Goal: Complete application form

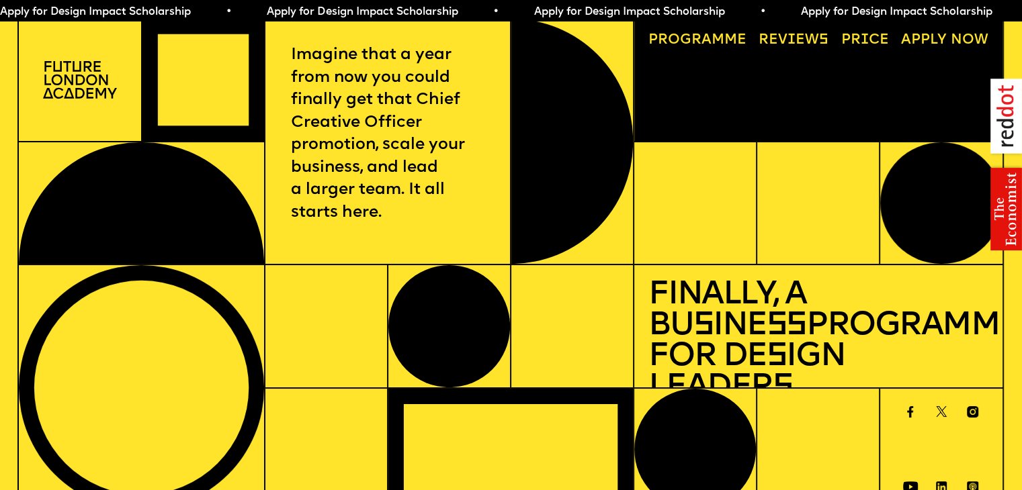
click at [870, 44] on link "Price" at bounding box center [865, 40] width 62 height 28
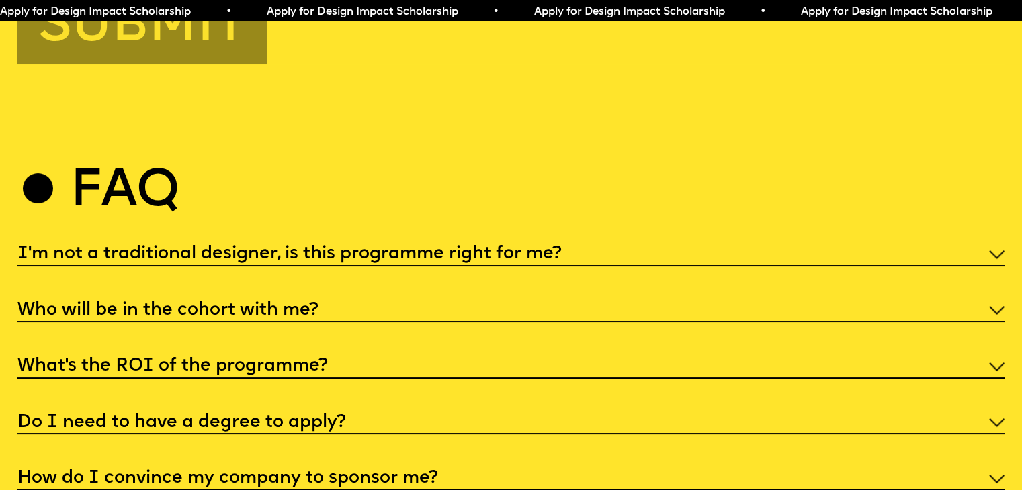
scroll to position [5452, 0]
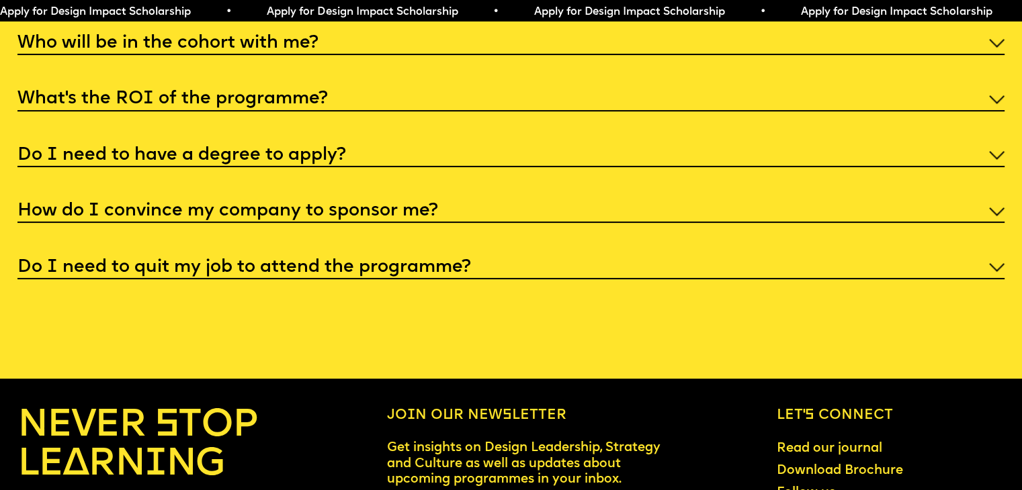
click at [296, 50] on h5 "Who will be in the cohort with me?" at bounding box center [167, 43] width 301 height 13
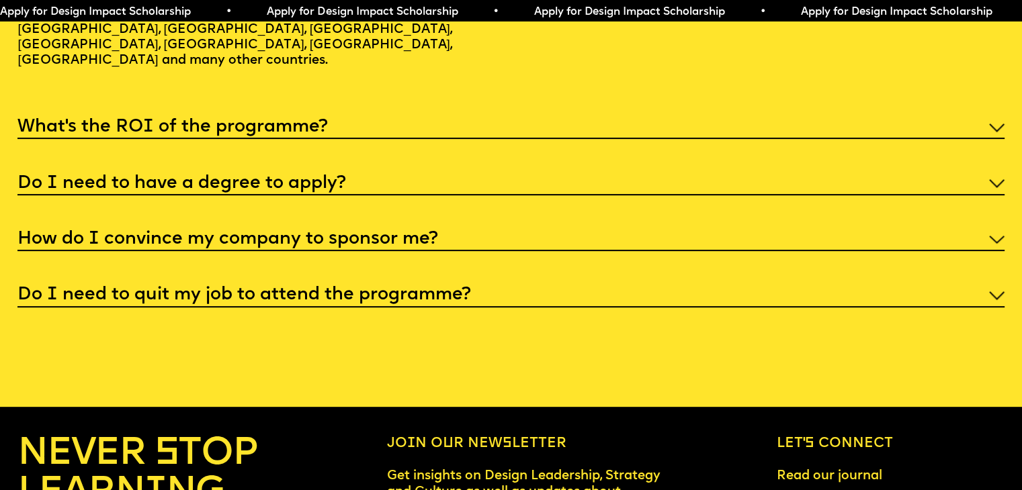
scroll to position [5587, 0]
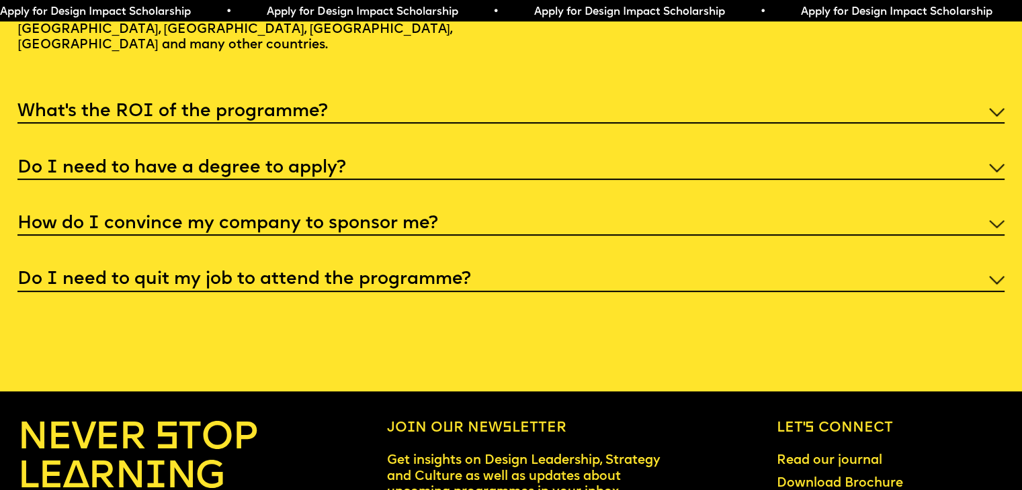
drag, startPoint x: 304, startPoint y: 143, endPoint x: 314, endPoint y: 138, distance: 11.4
click at [303, 119] on h5 "What’s the ROI of the programme?" at bounding box center [172, 111] width 310 height 13
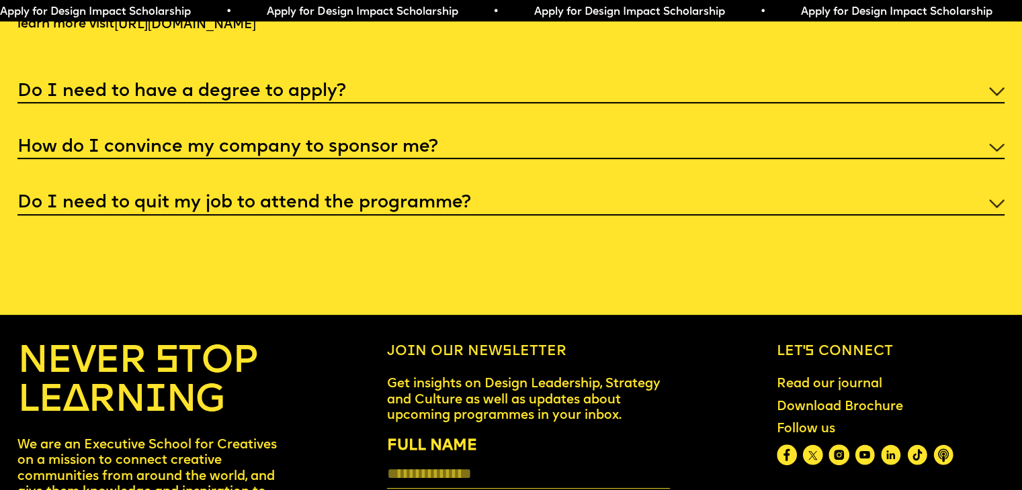
click at [418, 155] on h5 "How do I convince my company to sponsor me?" at bounding box center [227, 147] width 421 height 13
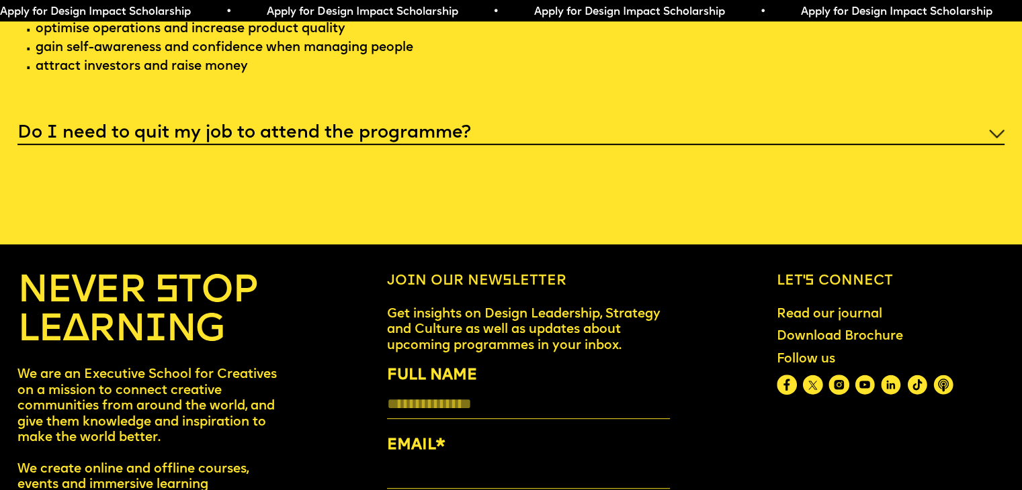
scroll to position [5788, 0]
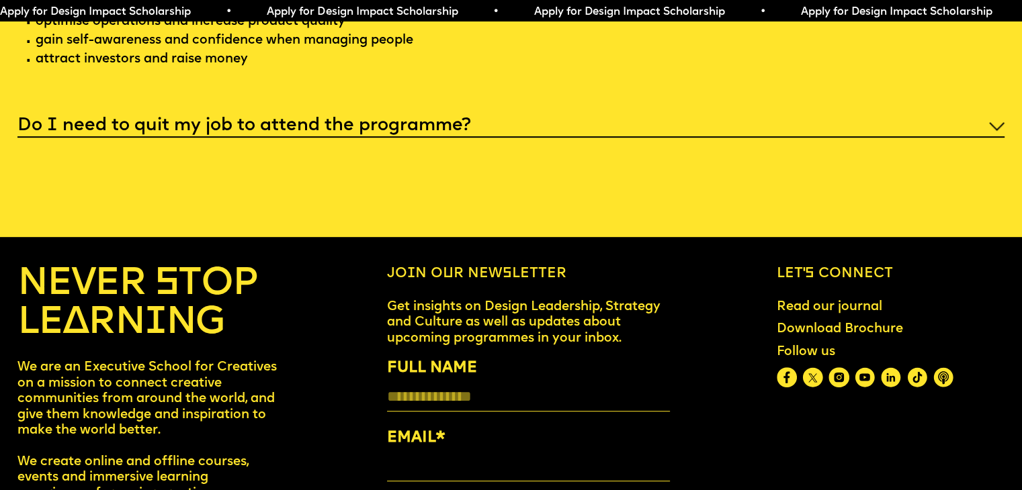
click at [443, 133] on h5 "Do I need to quit my job to attend the programme?" at bounding box center [244, 126] width 454 height 13
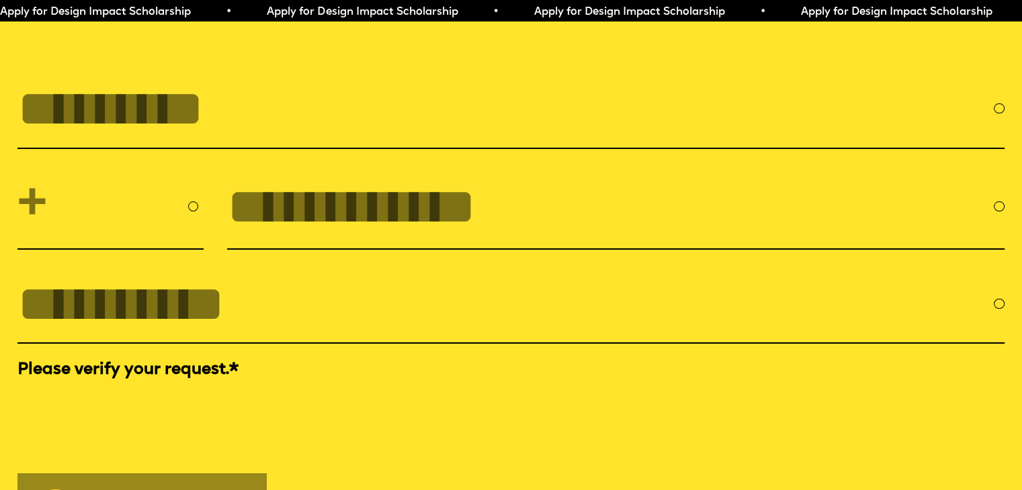
scroll to position [4727, 0]
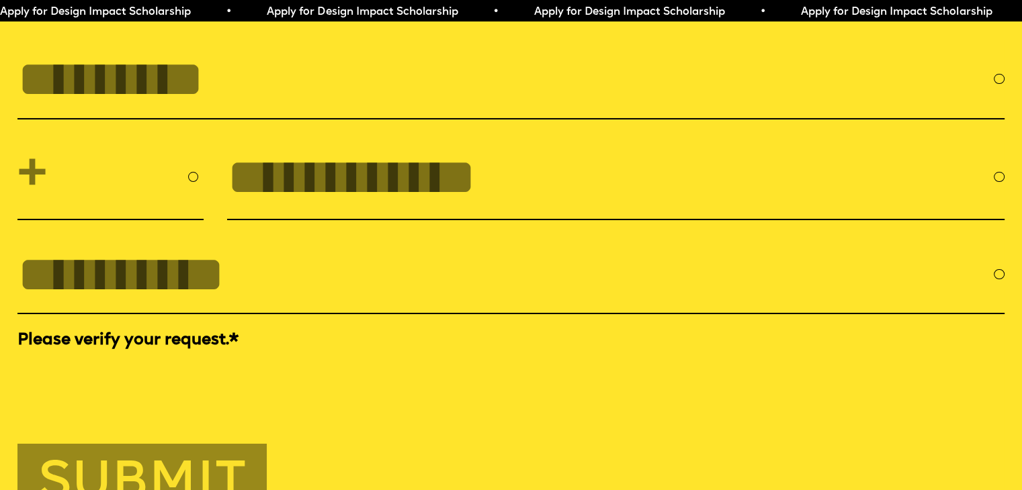
click at [359, 107] on input "FULL NAME" at bounding box center [505, 78] width 976 height 57
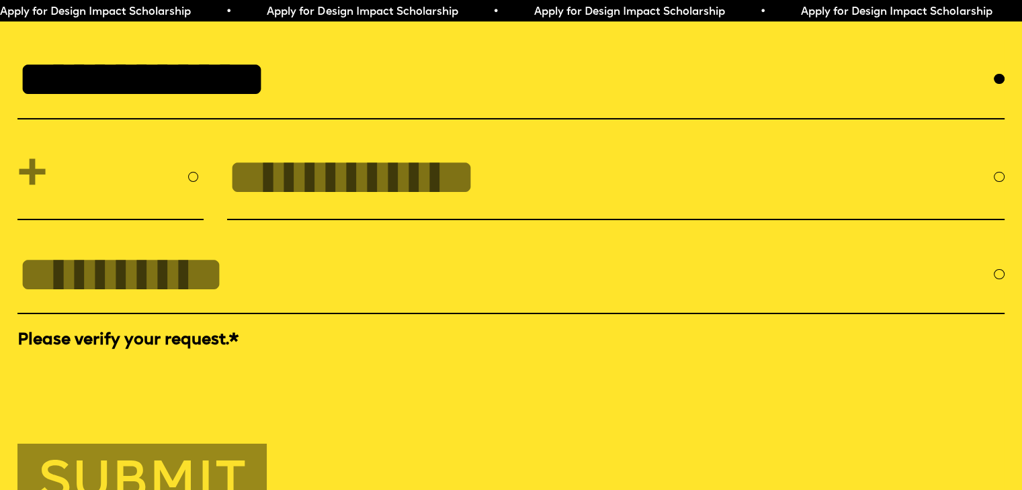
type input "**********"
click at [247, 206] on input "tel" at bounding box center [610, 176] width 767 height 57
type input "**********"
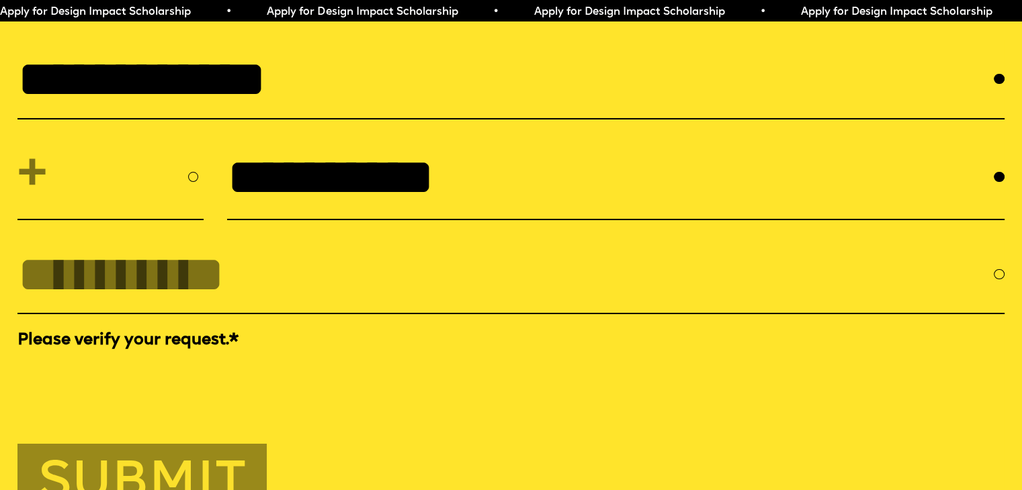
select select "**"
type input "**********"
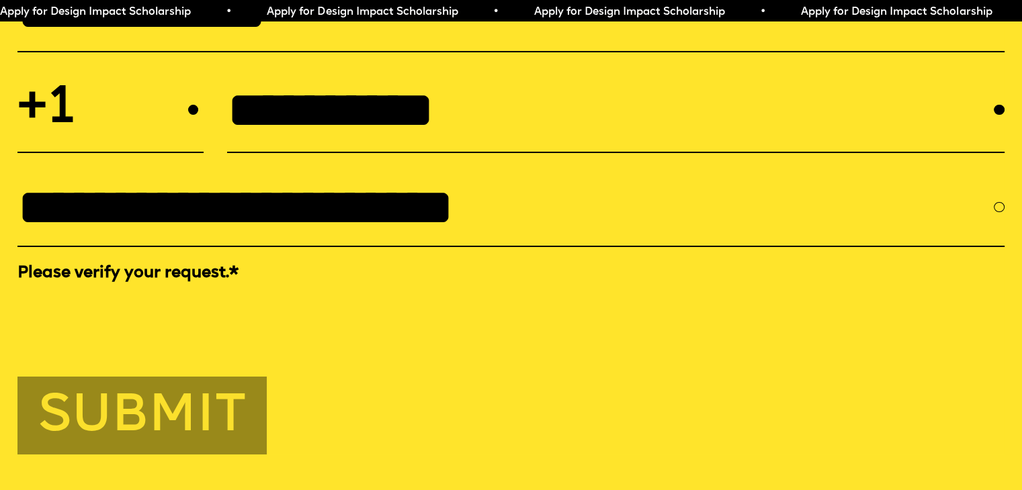
scroll to position [4862, 0]
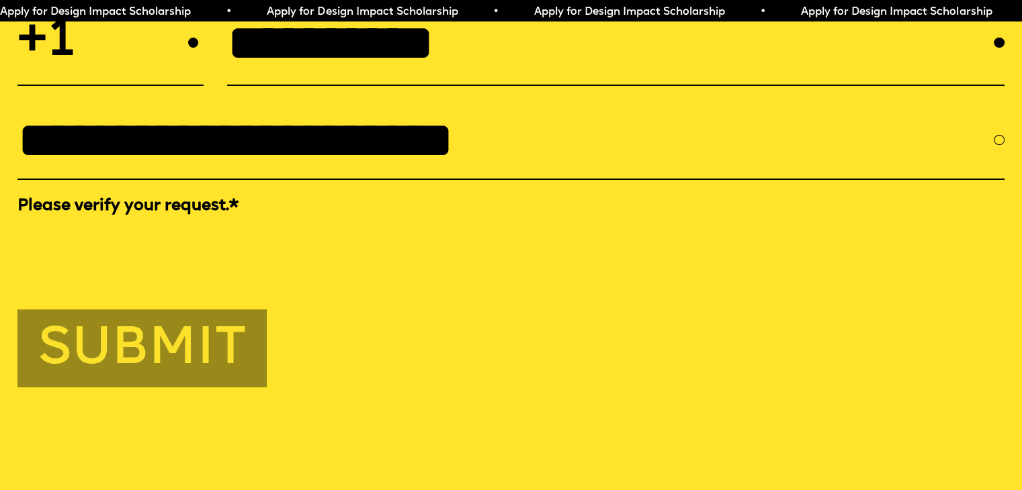
click at [99, 388] on button "Submit" at bounding box center [141, 349] width 249 height 78
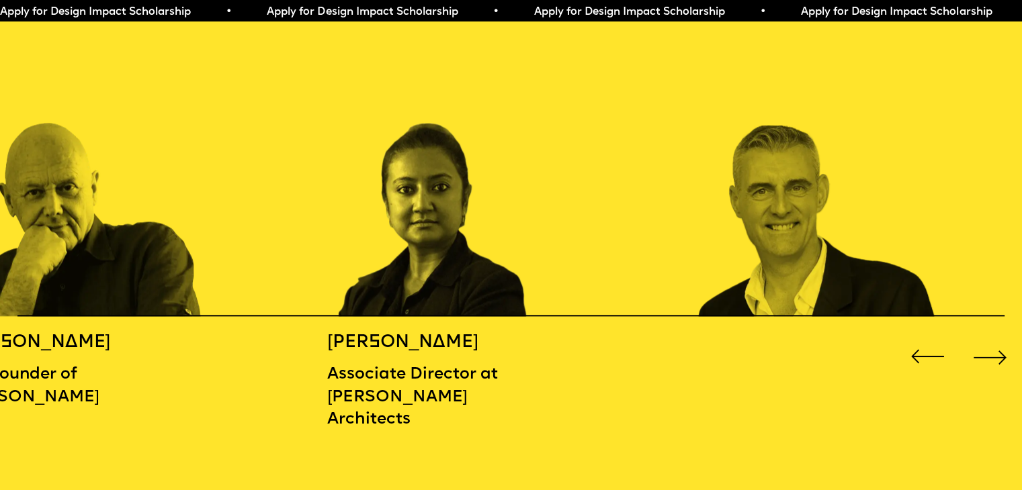
scroll to position [1637, 0]
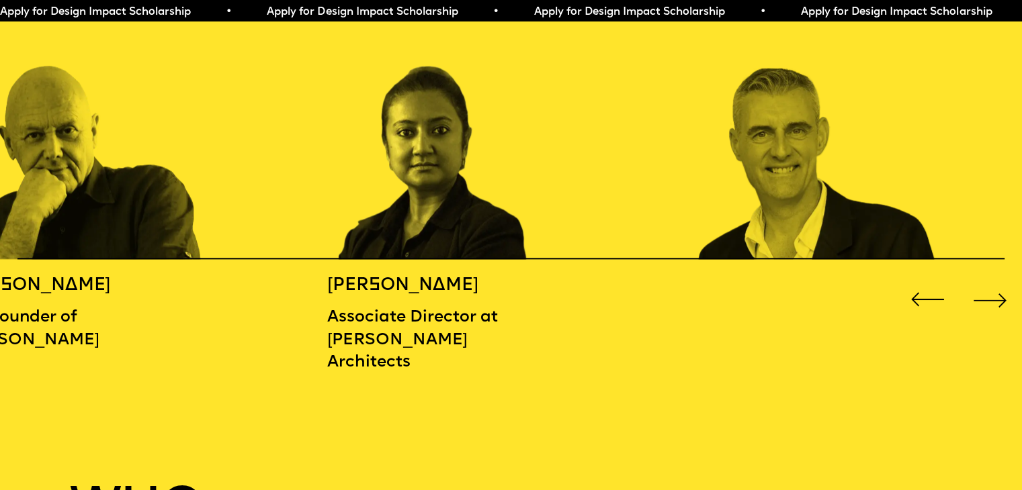
click at [916, 302] on div "Previous slide" at bounding box center [927, 299] width 41 height 41
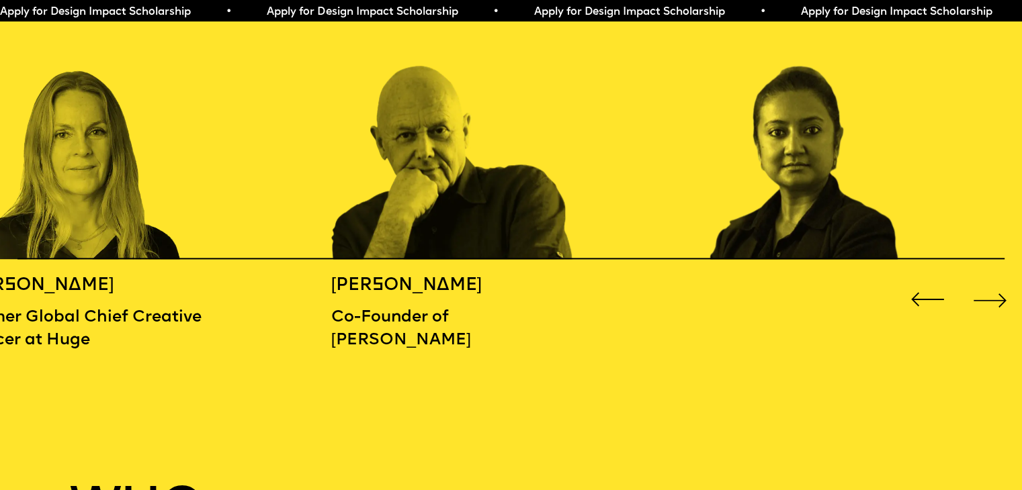
click at [922, 292] on div "Previous slide" at bounding box center [927, 299] width 41 height 41
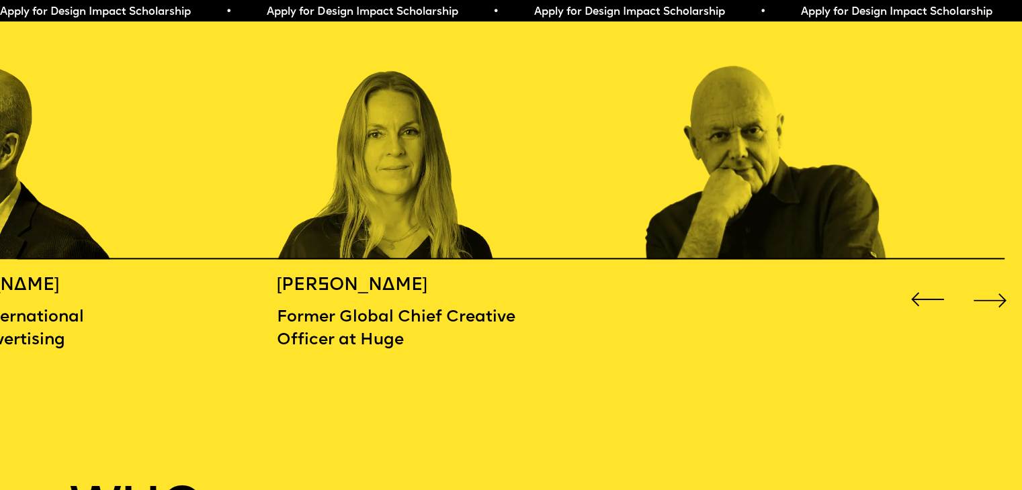
click at [922, 292] on div "Previous slide" at bounding box center [927, 299] width 41 height 41
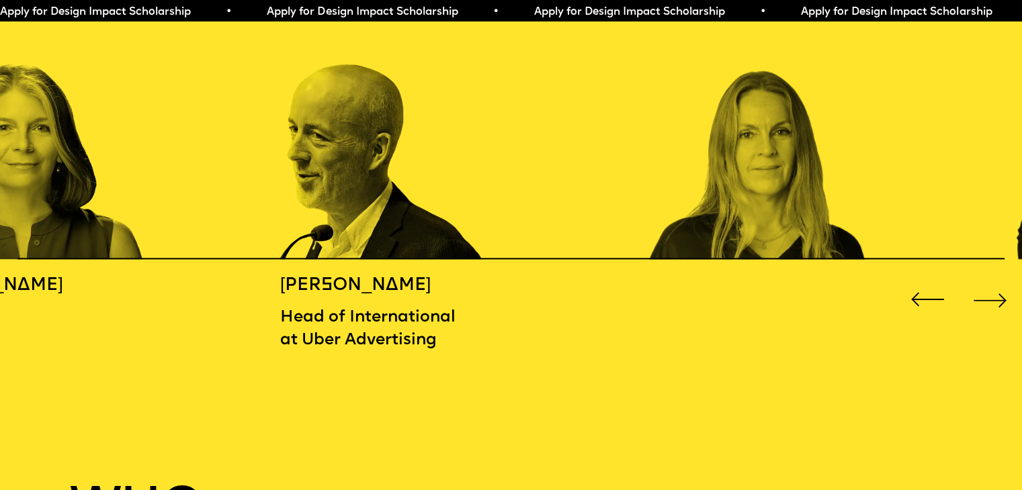
click at [922, 292] on div "Previous slide" at bounding box center [927, 299] width 41 height 41
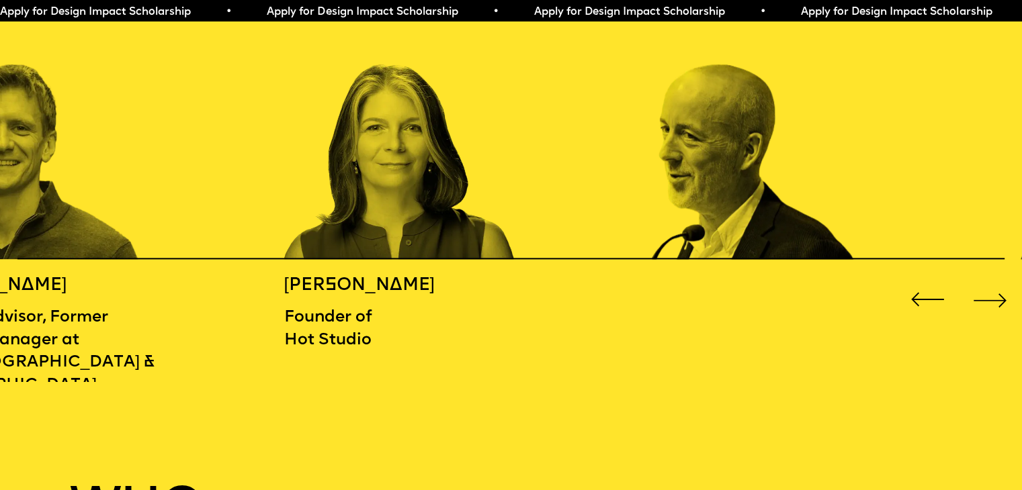
click at [922, 292] on div "Previous slide" at bounding box center [927, 299] width 41 height 41
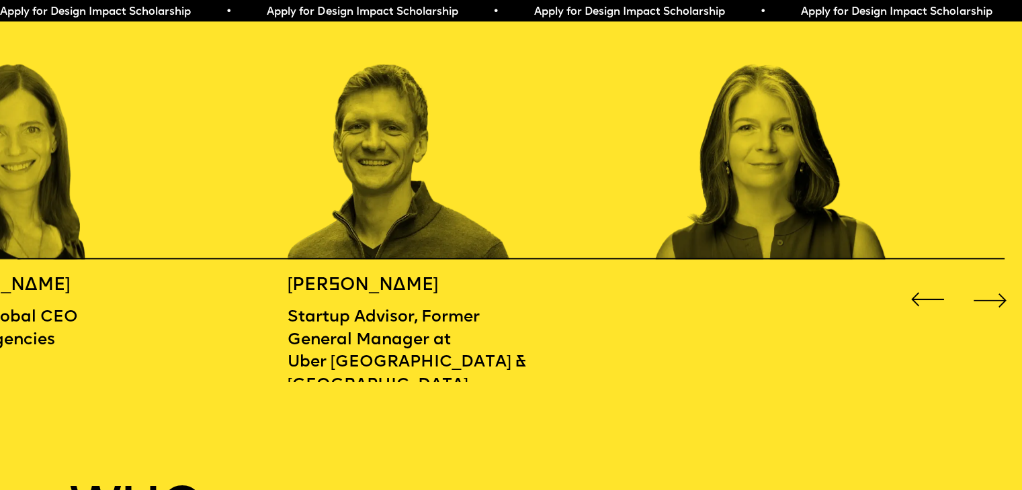
click at [922, 292] on div "Previous slide" at bounding box center [927, 299] width 41 height 41
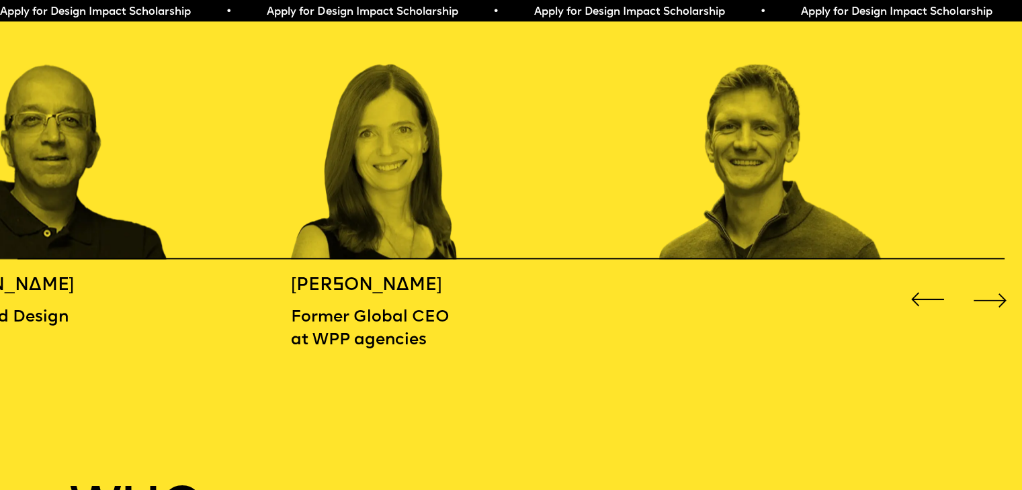
click at [922, 292] on div "Previous slide" at bounding box center [927, 299] width 41 height 41
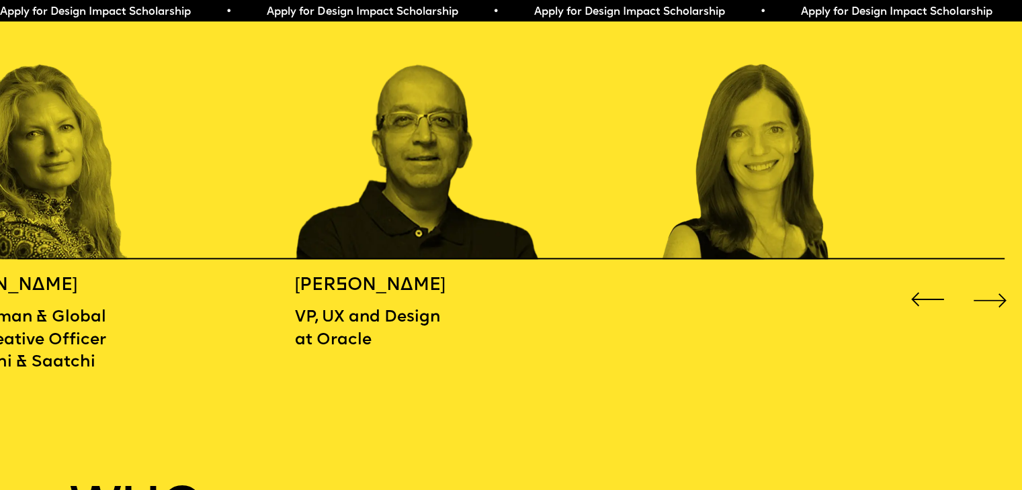
click at [922, 292] on div "Previous slide" at bounding box center [927, 299] width 41 height 41
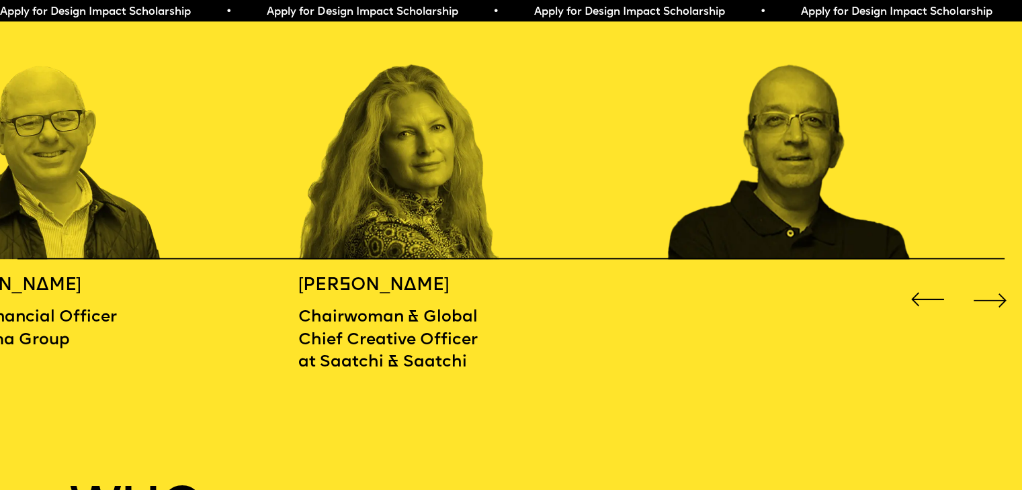
click at [922, 292] on div "Previous slide" at bounding box center [927, 299] width 41 height 41
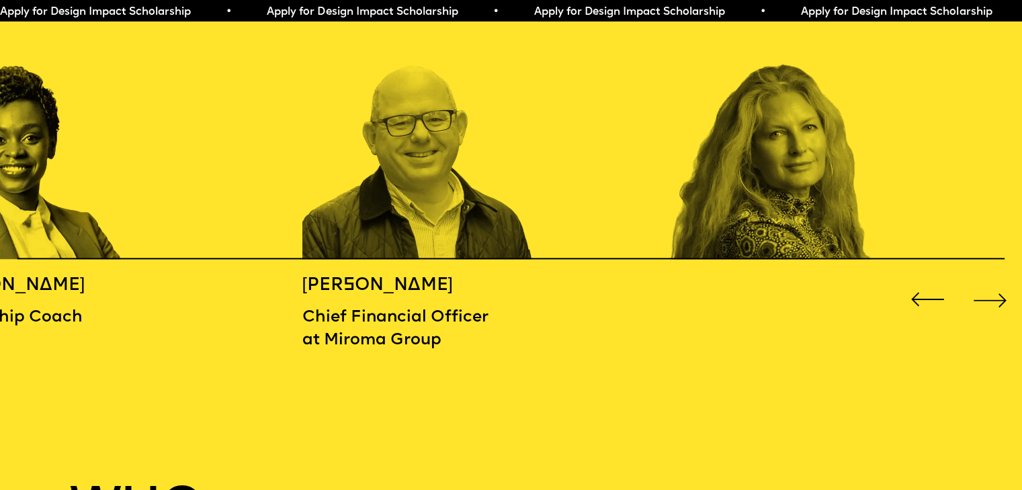
click at [922, 292] on div "Previous slide" at bounding box center [927, 299] width 41 height 41
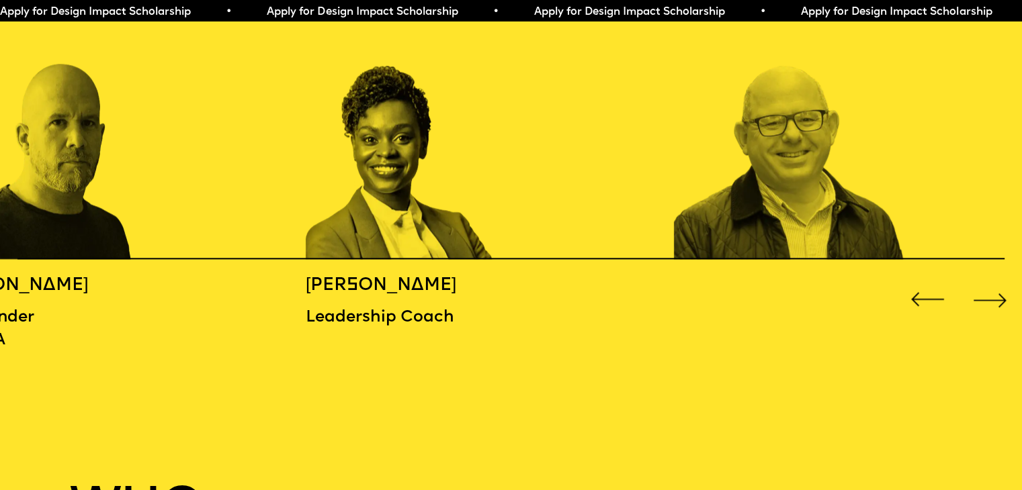
click at [922, 292] on div "Previous slide" at bounding box center [927, 299] width 41 height 41
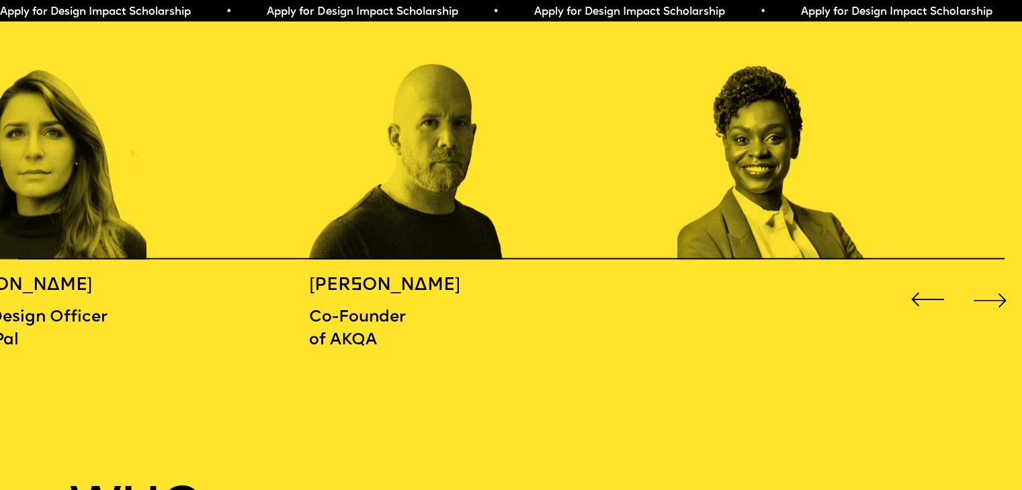
click at [922, 292] on div "Previous slide" at bounding box center [927, 299] width 41 height 41
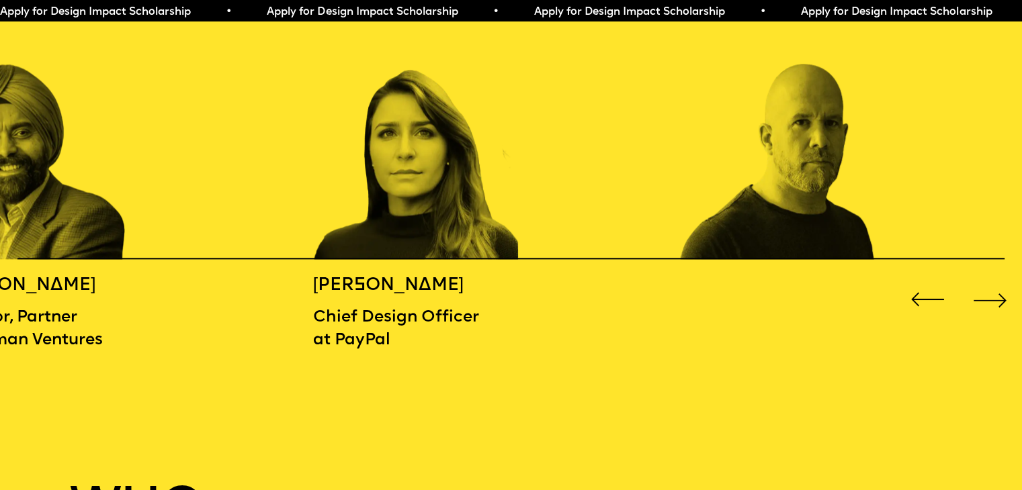
click at [922, 292] on div "Previous slide" at bounding box center [927, 299] width 41 height 41
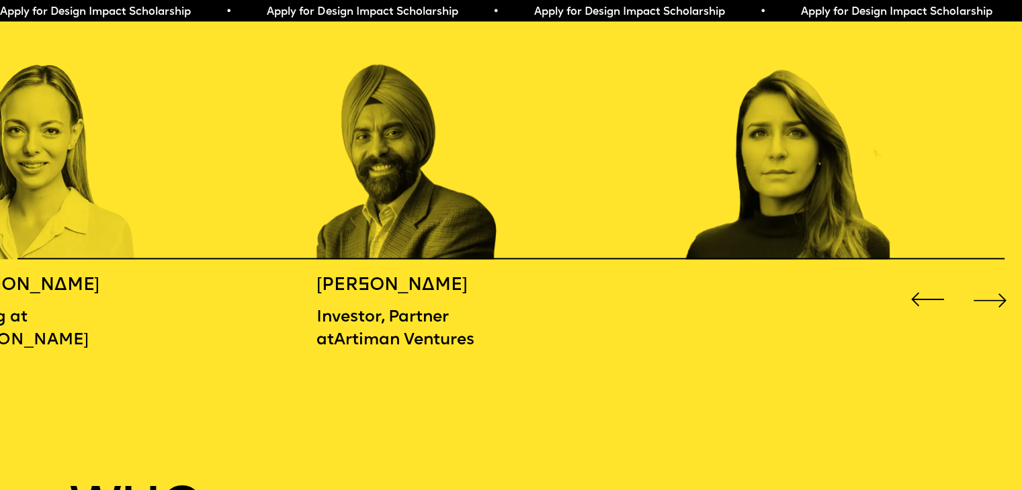
click at [922, 292] on div "Previous slide" at bounding box center [927, 299] width 41 height 41
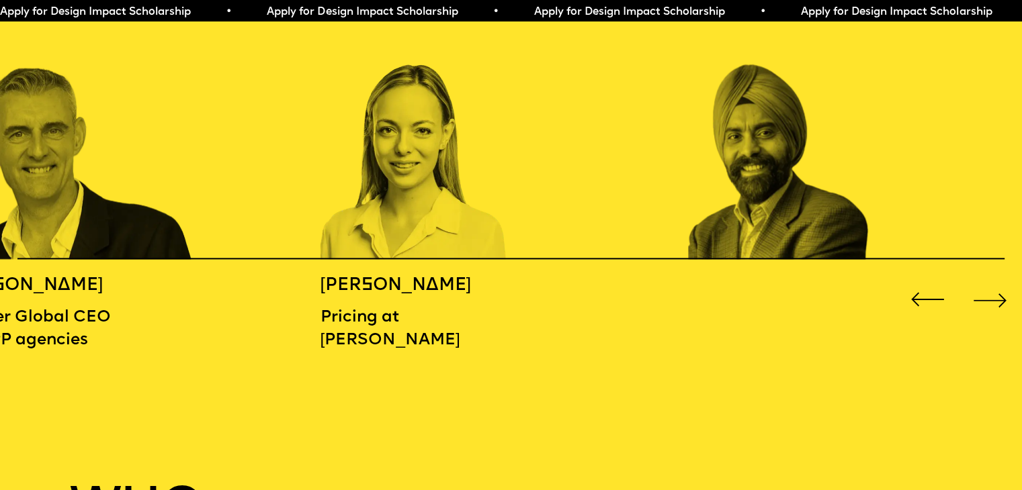
click at [922, 292] on div "Previous slide" at bounding box center [927, 299] width 41 height 41
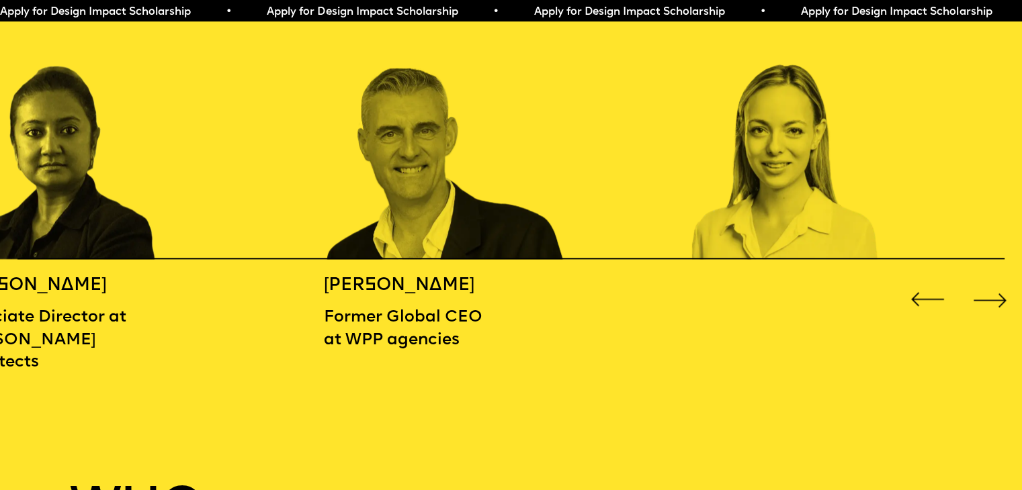
click at [922, 292] on div "Previous slide" at bounding box center [927, 299] width 41 height 41
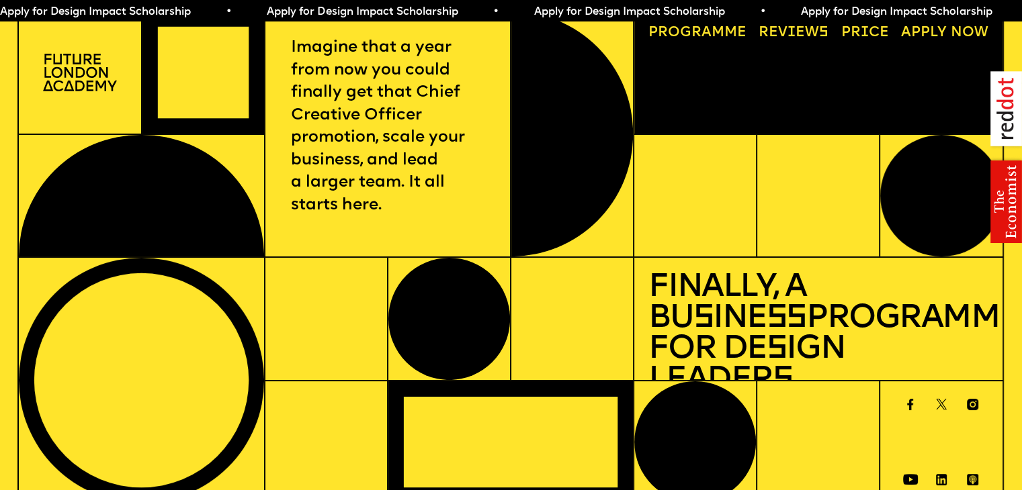
scroll to position [0, 0]
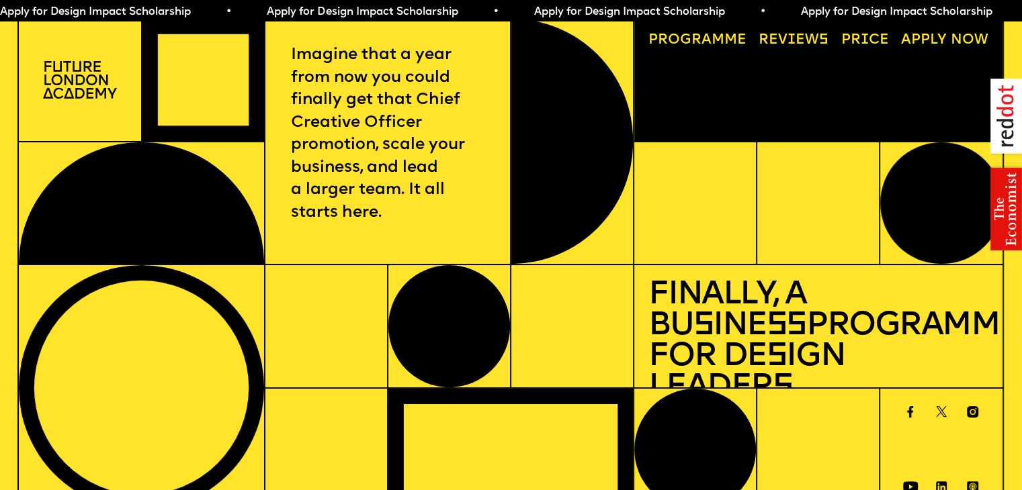
click at [819, 40] on link "Reviews" at bounding box center [794, 40] width 84 height 28
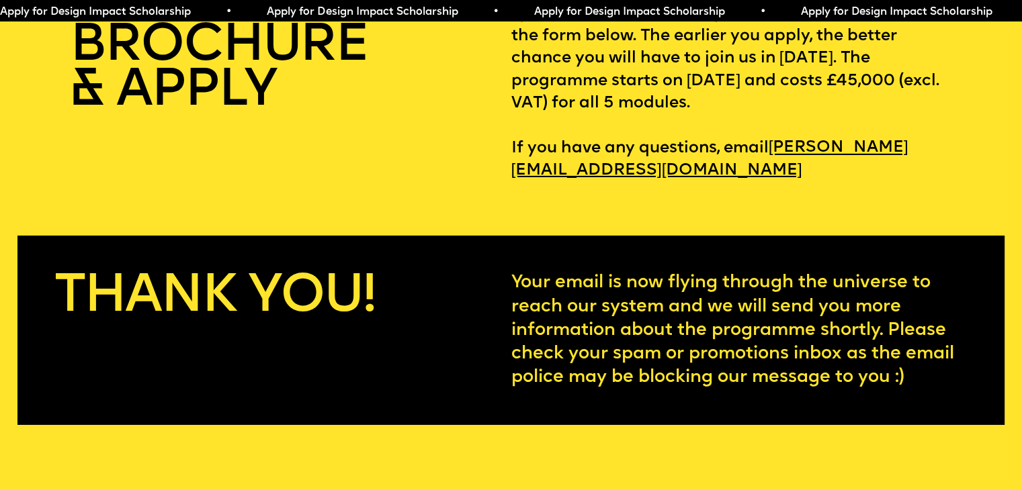
scroll to position [4553, 0]
